Goal: Find specific page/section: Find specific page/section

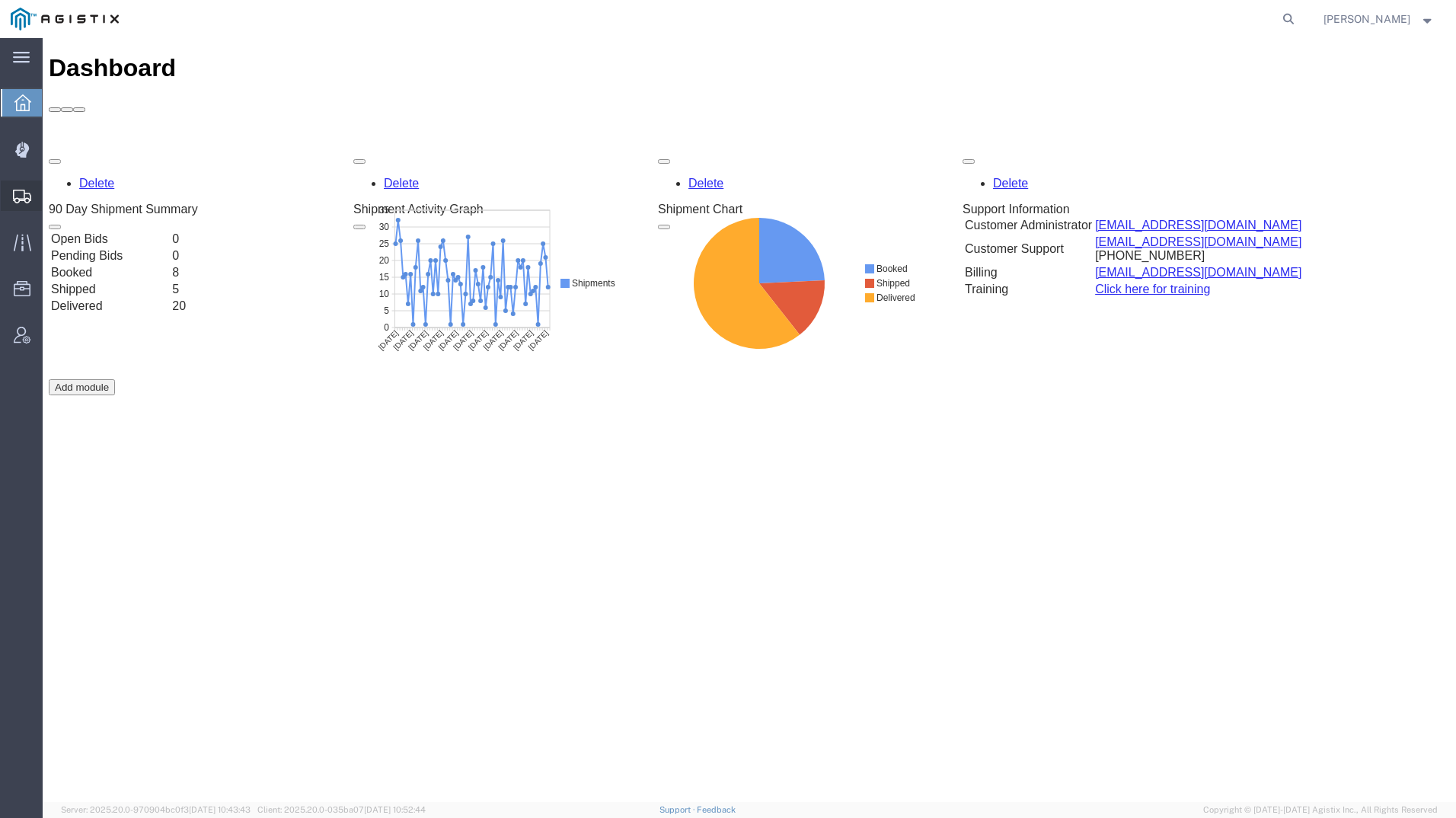
click at [22, 198] on icon at bounding box center [23, 197] width 18 height 13
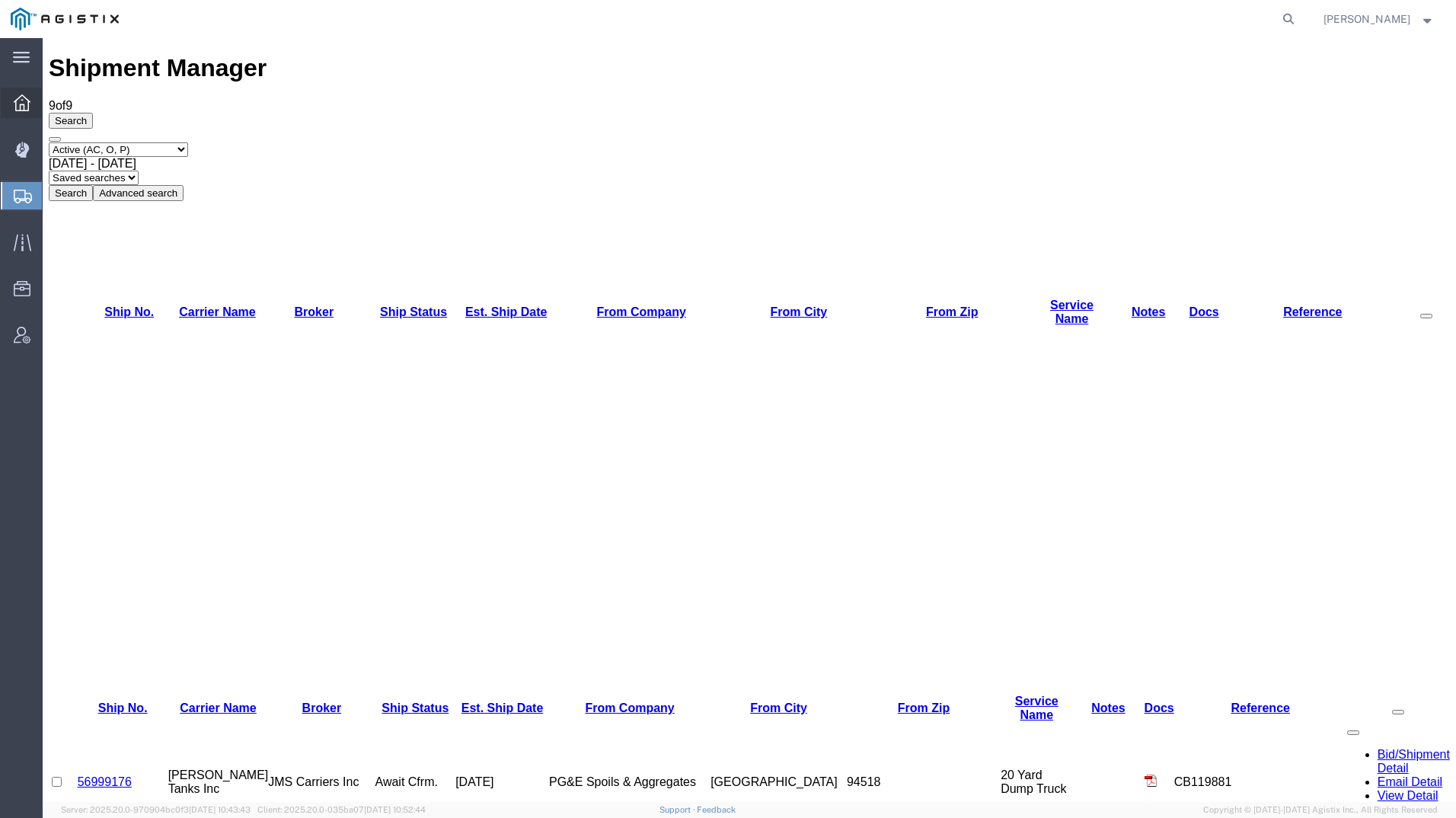
click at [16, 98] on icon at bounding box center [22, 103] width 17 height 17
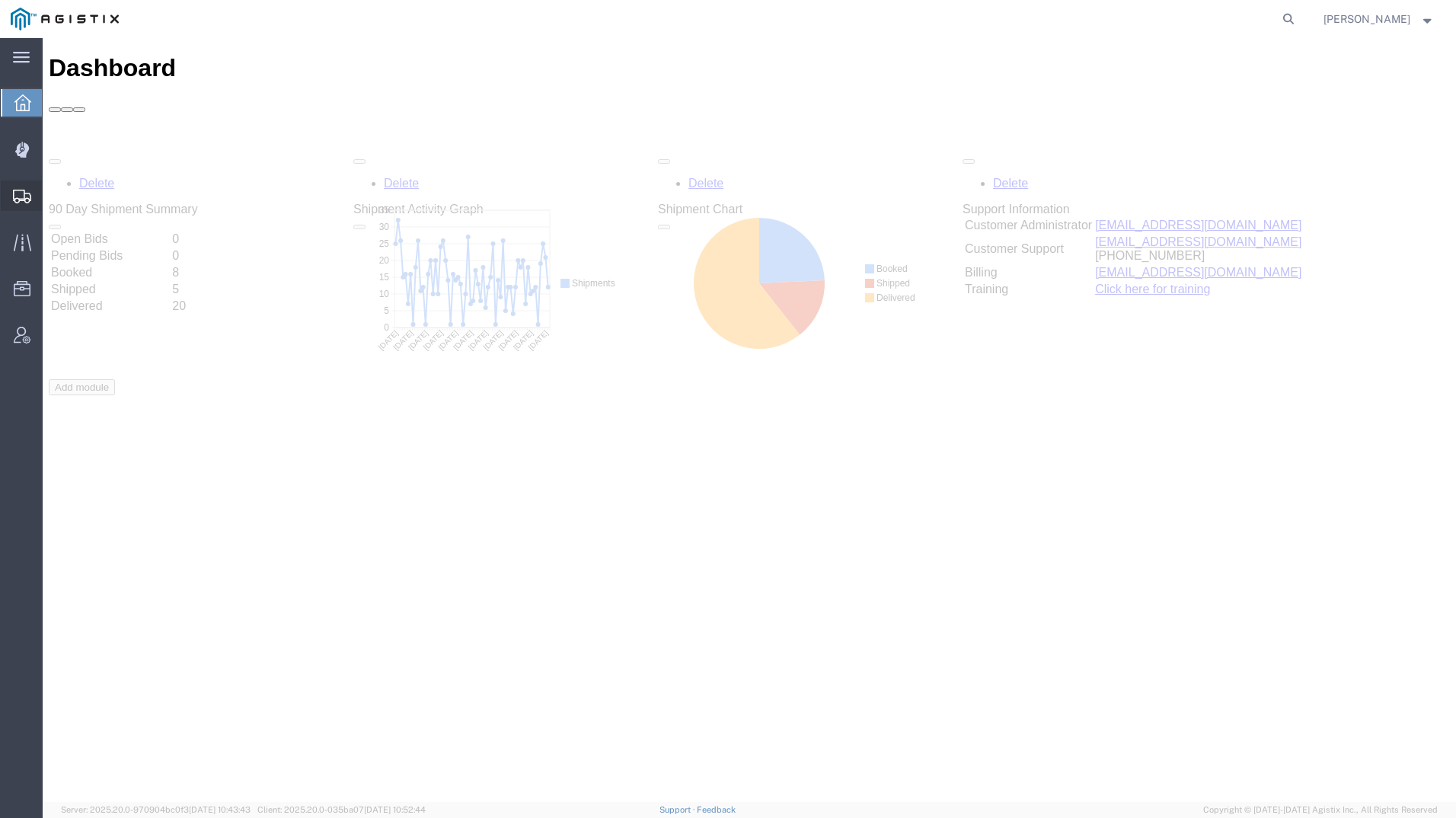
click at [19, 199] on icon at bounding box center [23, 197] width 18 height 13
